Goal: Transaction & Acquisition: Obtain resource

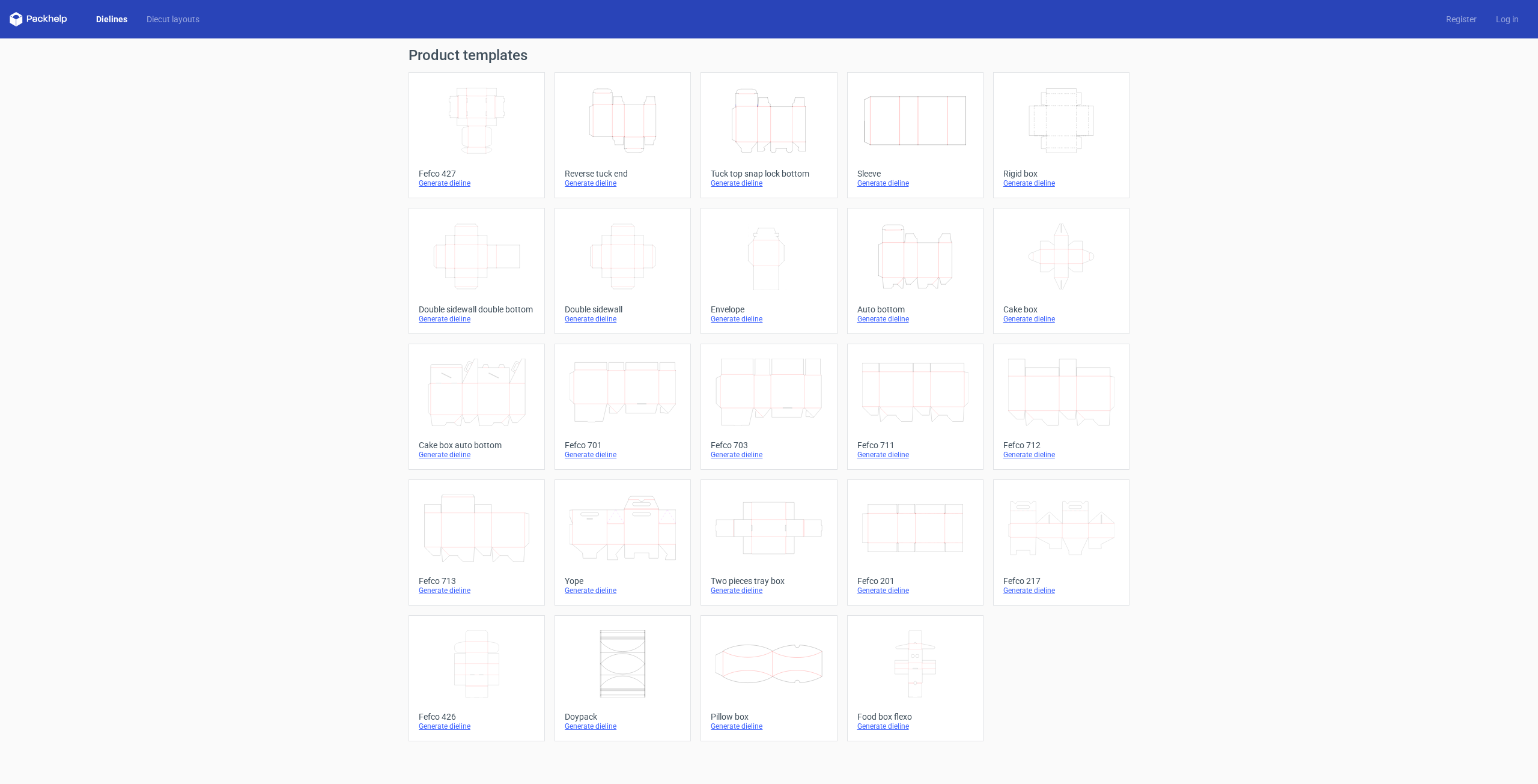
click at [744, 113] on icon "Height Depth Width" at bounding box center [768, 121] width 106 height 67
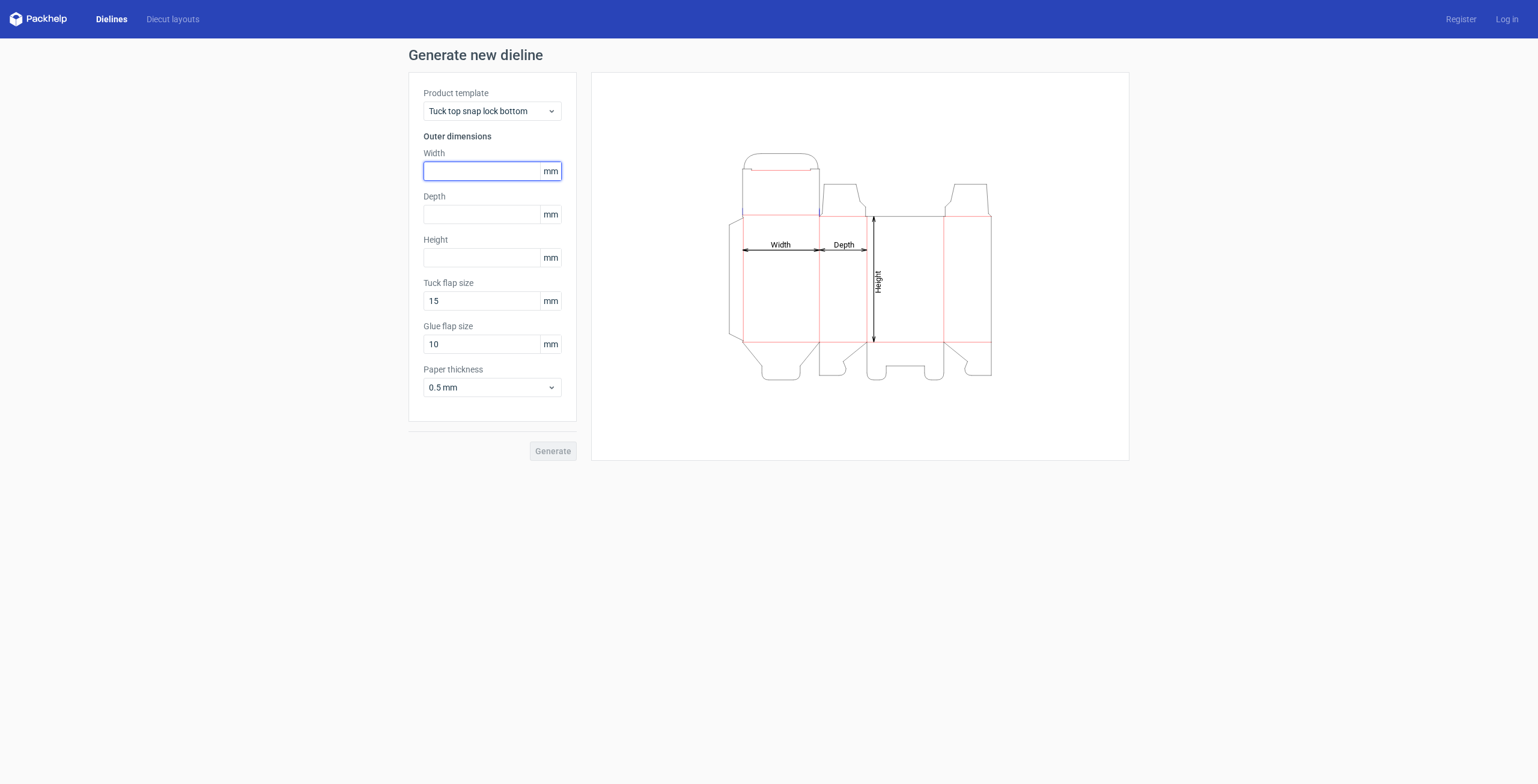
click at [454, 174] on input "text" at bounding box center [492, 171] width 138 height 19
type input "250"
drag, startPoint x: 507, startPoint y: 220, endPoint x: 506, endPoint y: 209, distance: 11.0
click at [506, 221] on input "text" at bounding box center [492, 215] width 138 height 19
type input "150"
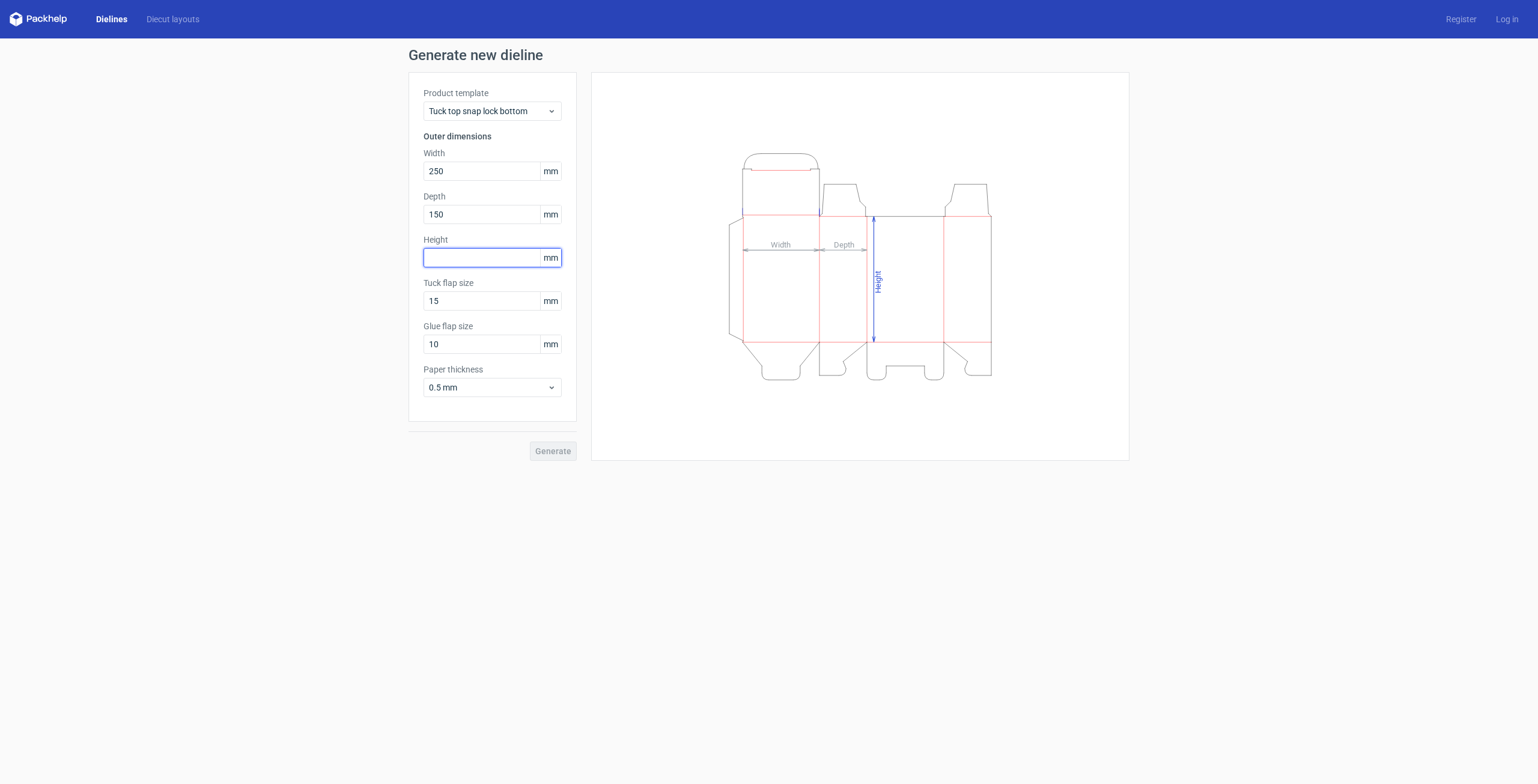
click at [473, 260] on input "text" at bounding box center [492, 258] width 138 height 19
type input "8"
type input "150"
click at [474, 385] on span "0.5 mm" at bounding box center [488, 388] width 119 height 12
click at [477, 413] on div "0.4 mm" at bounding box center [492, 414] width 128 height 19
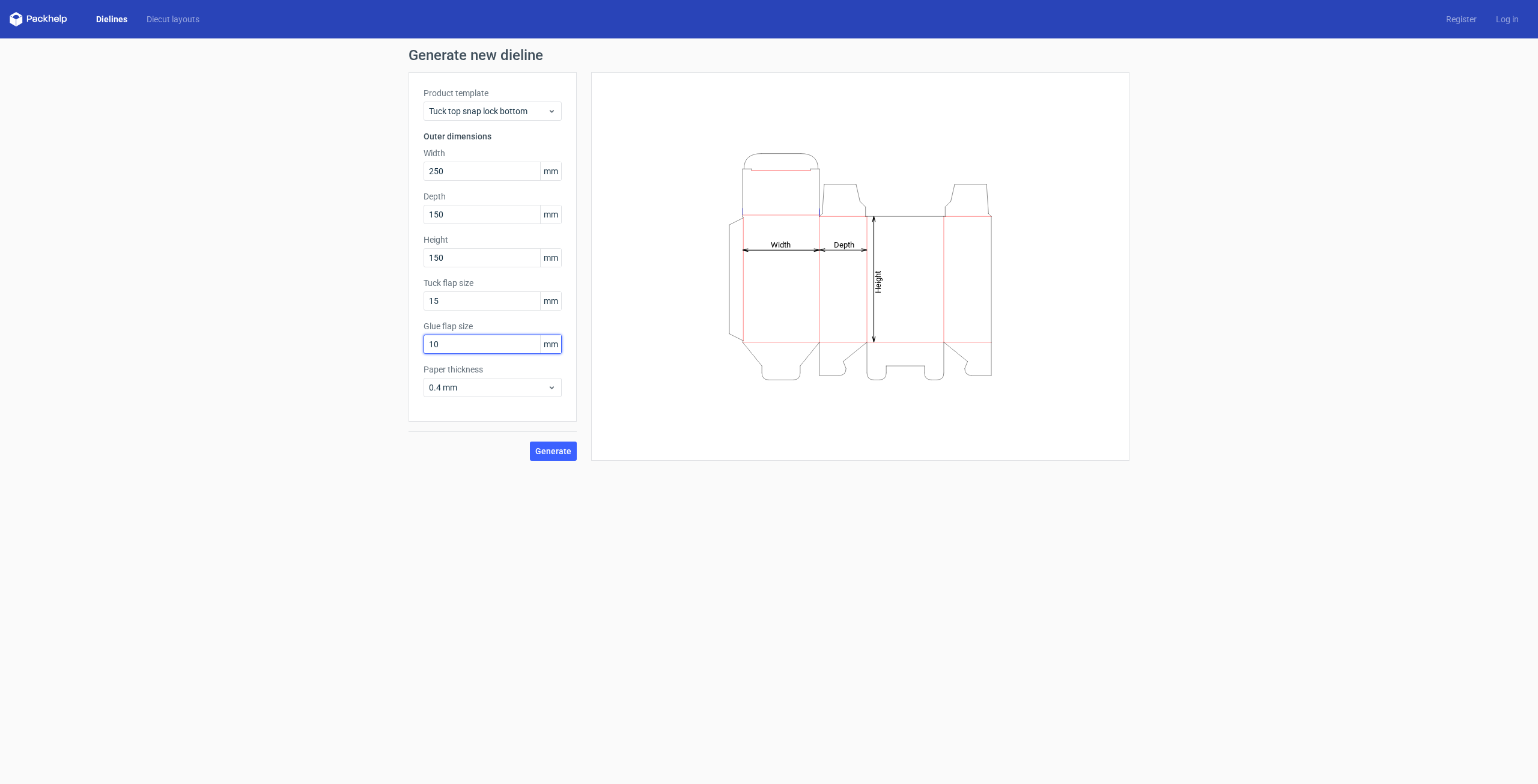
drag, startPoint x: 451, startPoint y: 344, endPoint x: 370, endPoint y: 328, distance: 82.6
click at [369, 325] on div "Generate new dieline Product template Tuck top snap lock bottom Outer dimension…" at bounding box center [769, 254] width 1538 height 432
type input "20"
click at [530, 442] on button "Generate" at bounding box center [553, 451] width 47 height 19
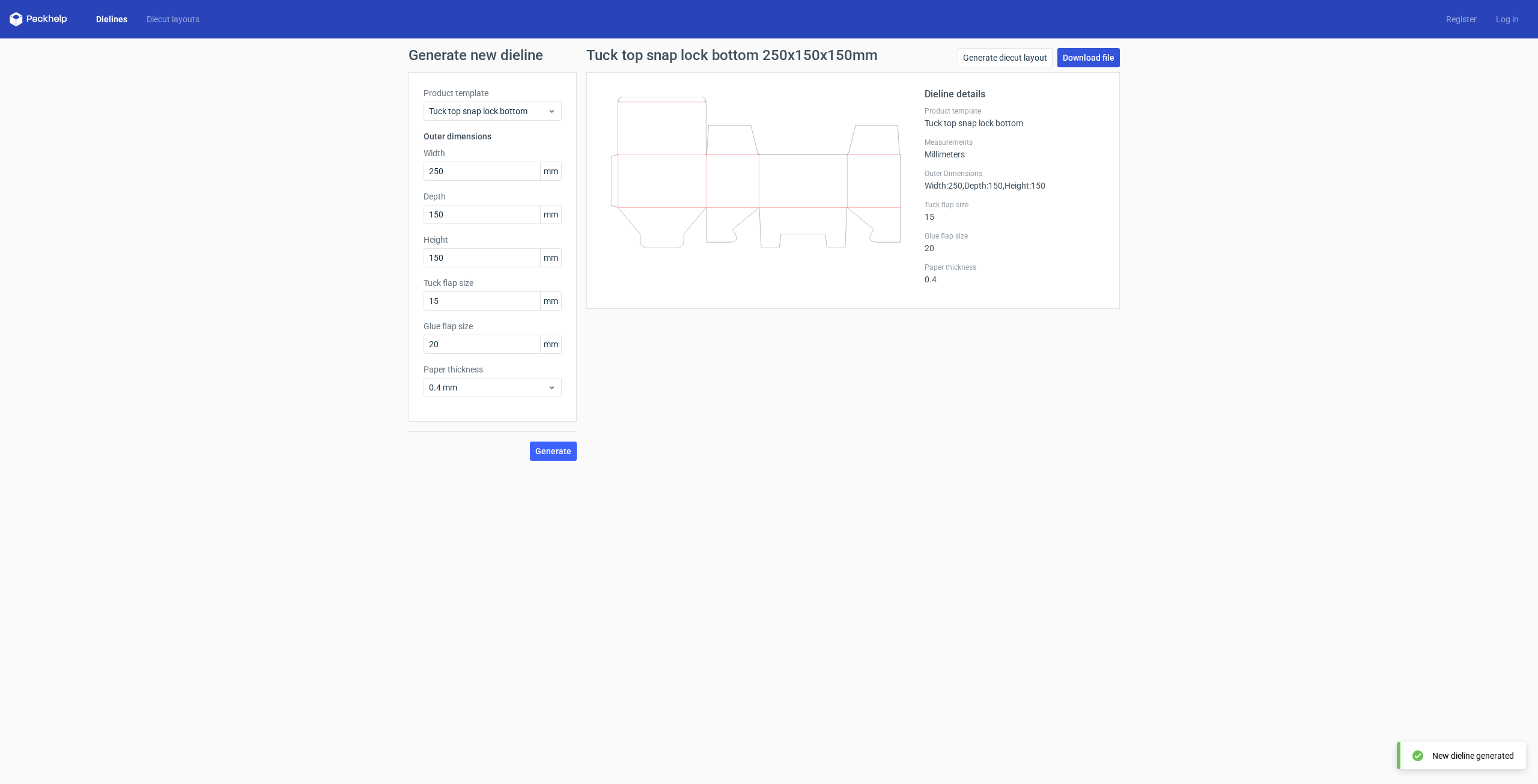
click at [1065, 55] on link "Download file" at bounding box center [1088, 58] width 62 height 19
click at [1082, 59] on link "Download file" at bounding box center [1088, 58] width 62 height 19
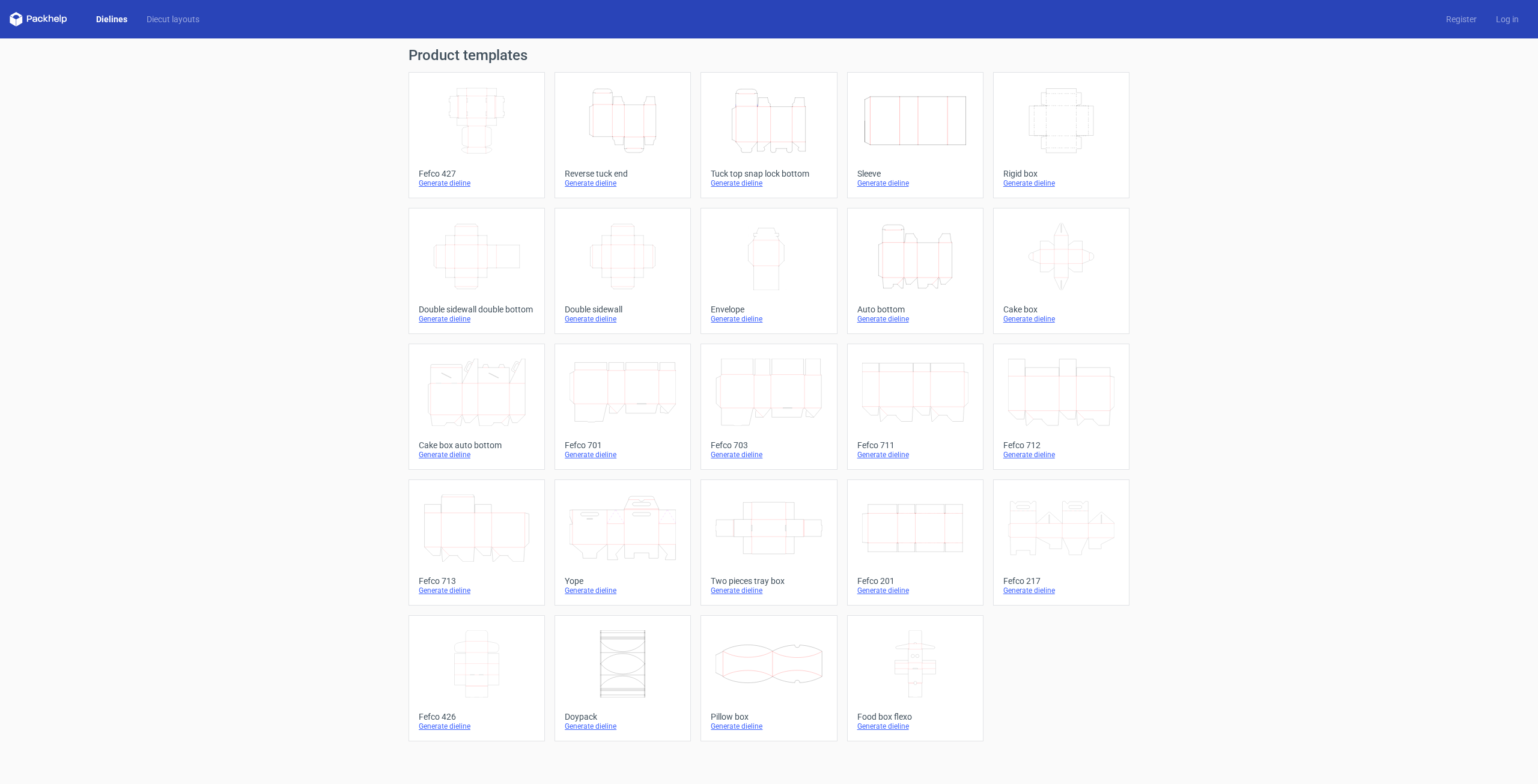
click at [459, 127] on icon "Width Depth Height" at bounding box center [476, 121] width 106 height 67
click at [588, 112] on icon "Height Depth Width" at bounding box center [622, 121] width 106 height 67
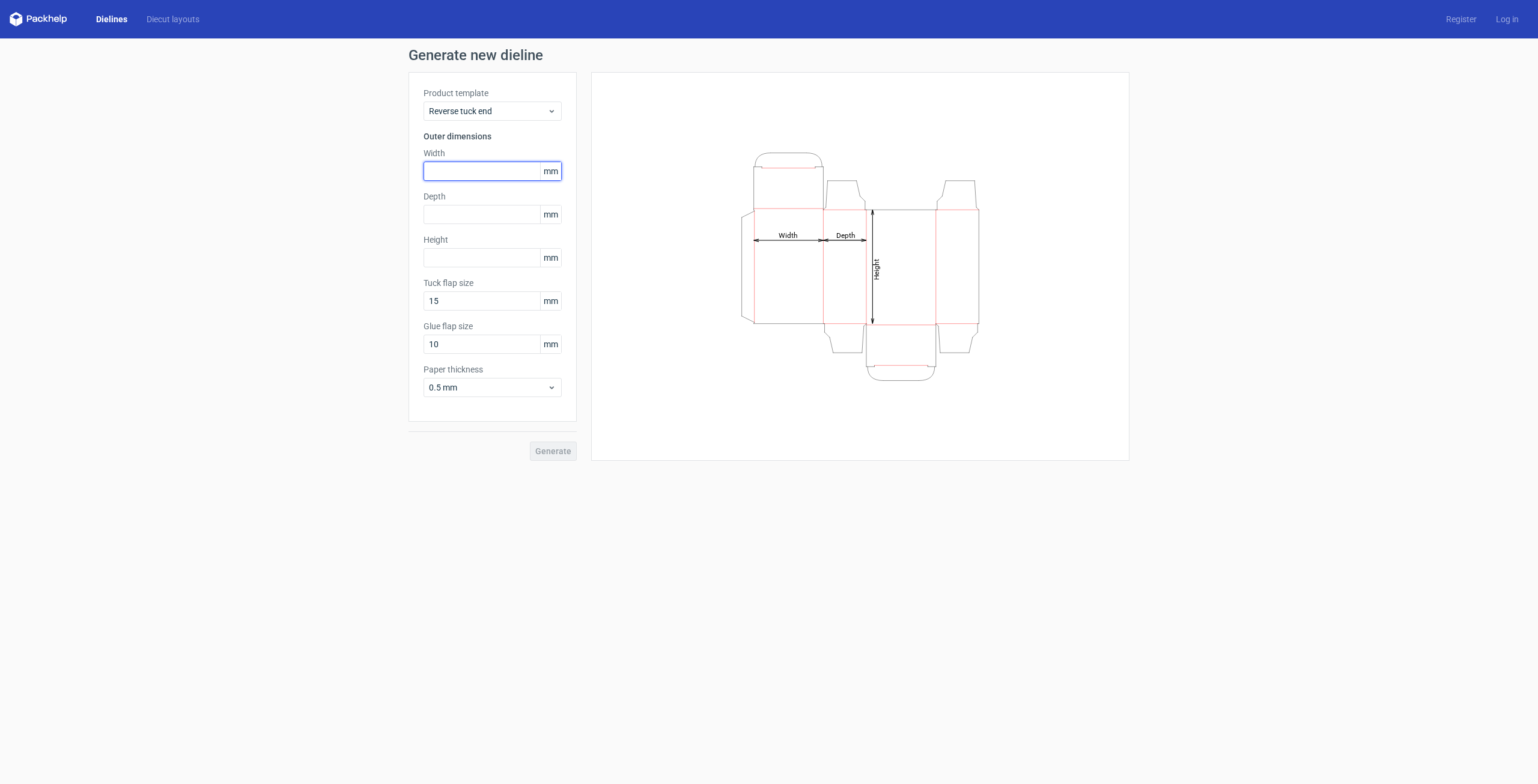
click at [489, 165] on input "text" at bounding box center [492, 171] width 138 height 19
type input "200"
click at [442, 216] on input "text" at bounding box center [492, 215] width 138 height 19
click at [441, 216] on input "text" at bounding box center [492, 215] width 138 height 19
type input "100"
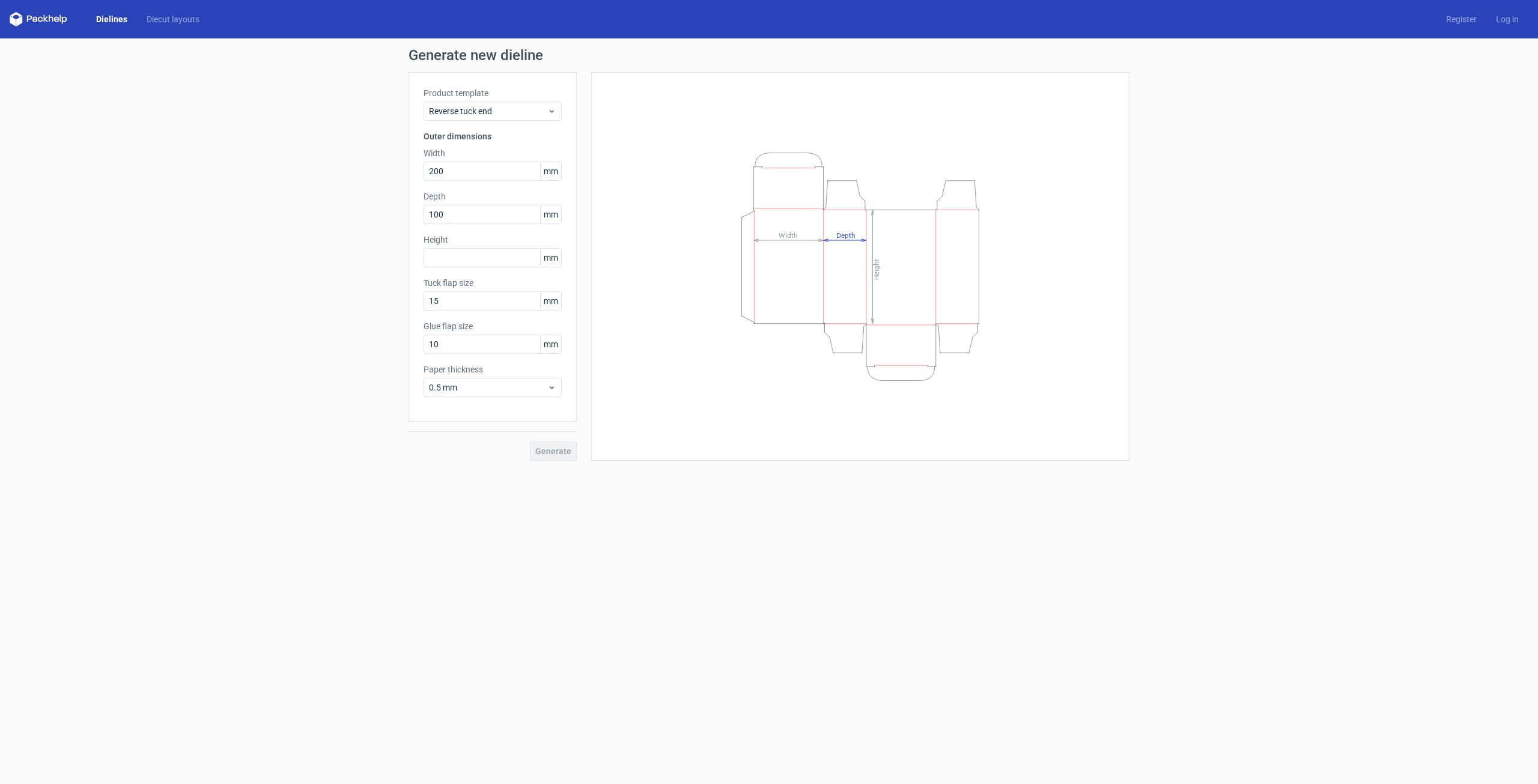
click at [446, 247] on div "Height mm" at bounding box center [492, 251] width 138 height 34
click at [449, 253] on input "text" at bounding box center [492, 258] width 138 height 19
type input "250"
click at [451, 385] on span "0.5 mm" at bounding box center [488, 388] width 119 height 12
click at [462, 406] on div "0.4 mm" at bounding box center [492, 414] width 128 height 19
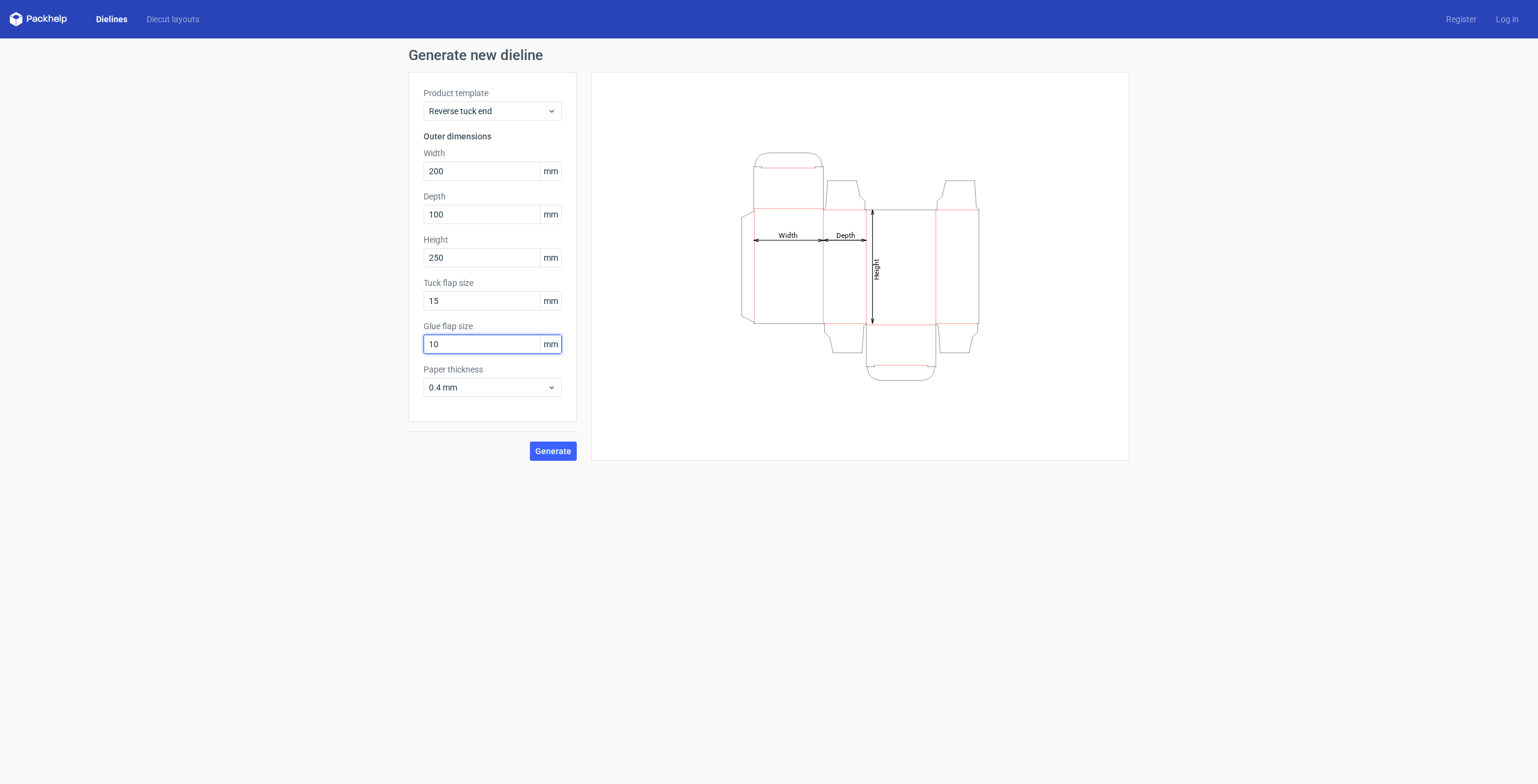
drag, startPoint x: 474, startPoint y: 347, endPoint x: 426, endPoint y: 358, distance: 49.2
click at [407, 358] on div "Generate new dieline Product template Reverse tuck end Outer dimensions Width 2…" at bounding box center [769, 254] width 1538 height 432
click at [561, 450] on span "Generate" at bounding box center [552, 451] width 36 height 8
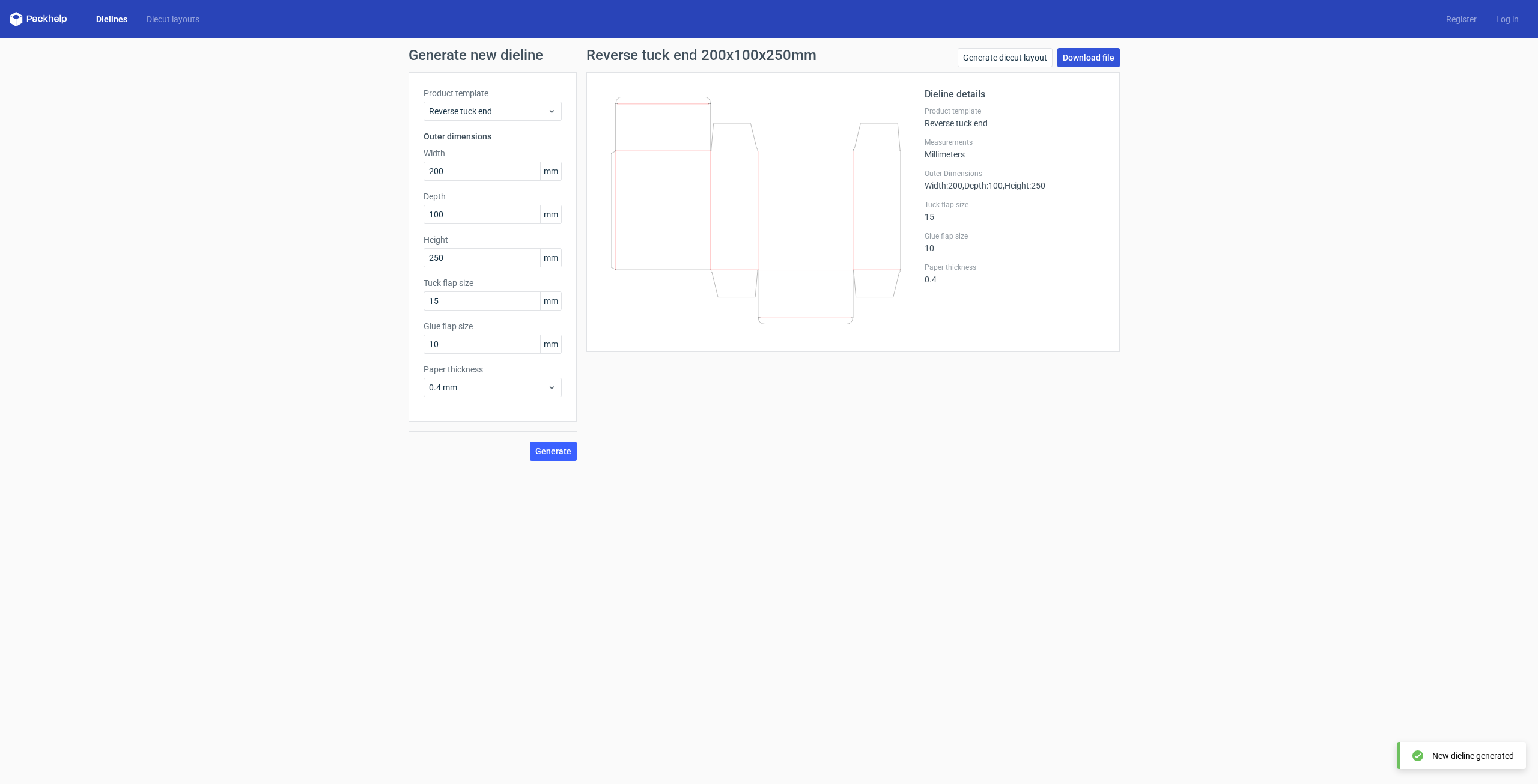
drag, startPoint x: 1090, startPoint y: 59, endPoint x: 1086, endPoint y: 64, distance: 6.4
click at [1090, 59] on link "Download file" at bounding box center [1088, 58] width 62 height 19
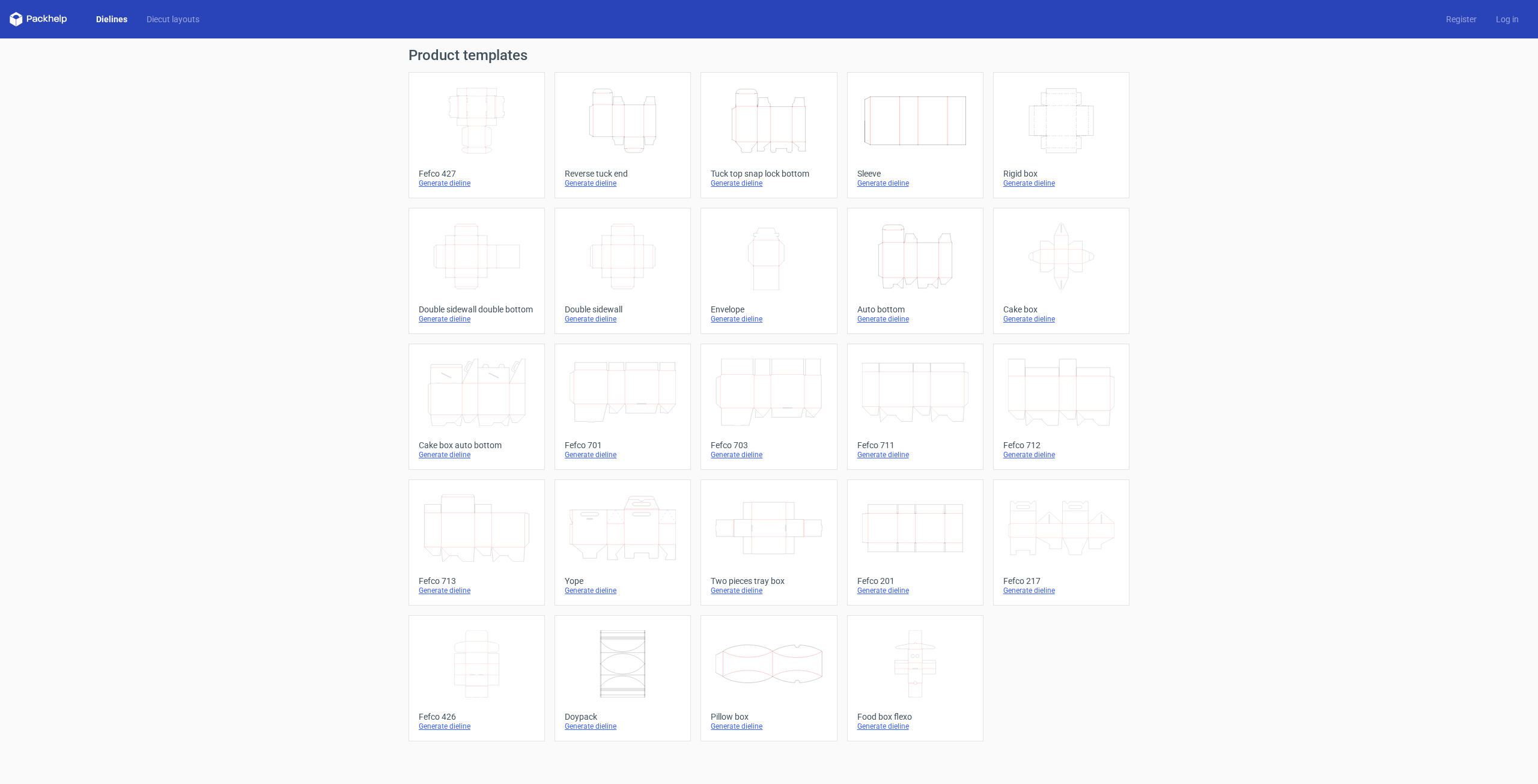
click at [654, 135] on icon "Height Depth Width" at bounding box center [622, 121] width 106 height 67
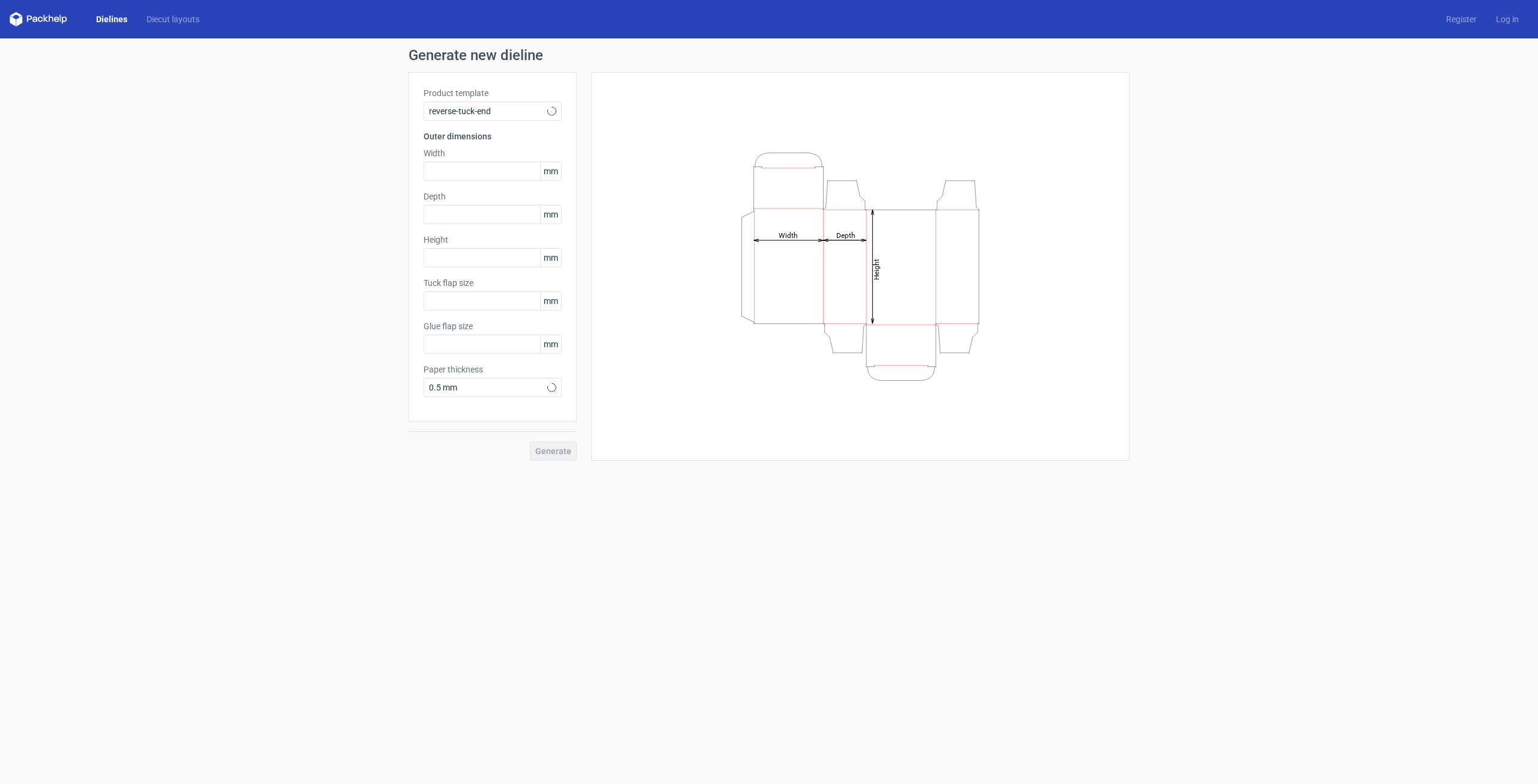
type input "15"
type input "10"
click at [496, 171] on input "text" at bounding box center [492, 171] width 138 height 19
type input "150"
type input "250"
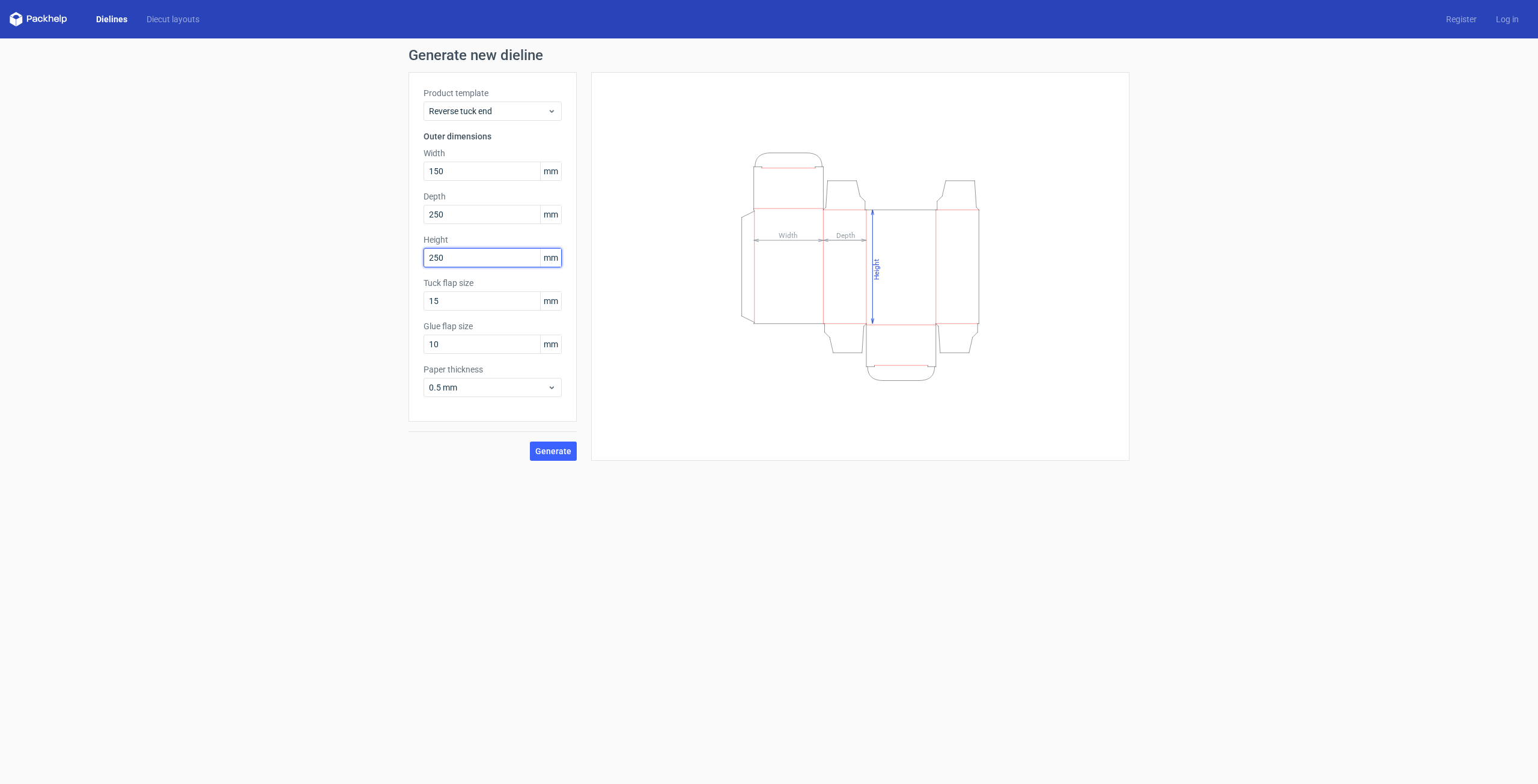
type input "250"
click at [530, 442] on button "Generate" at bounding box center [553, 451] width 47 height 19
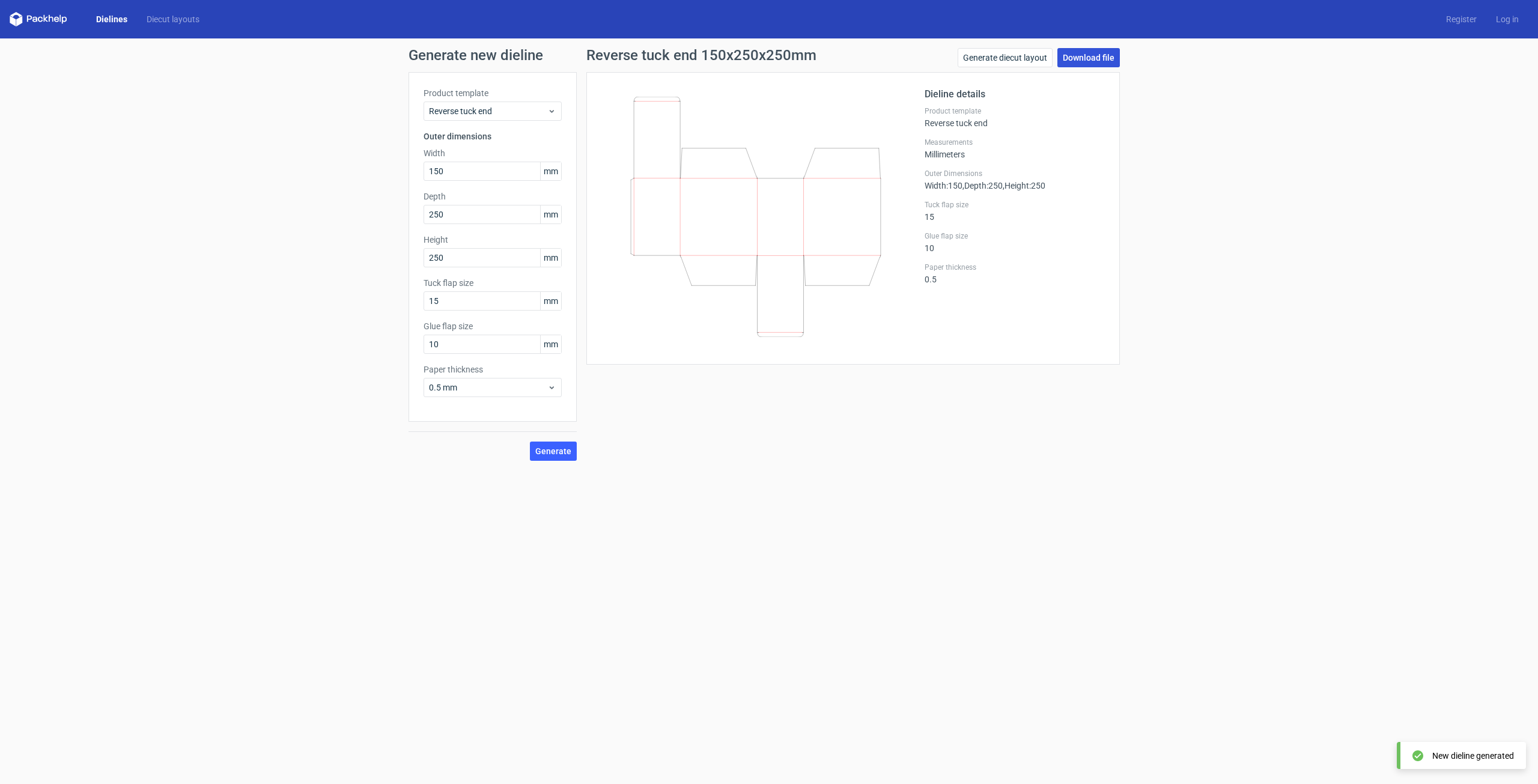
click at [1080, 51] on link "Download file" at bounding box center [1088, 58] width 62 height 19
